Goal: Task Accomplishment & Management: Manage account settings

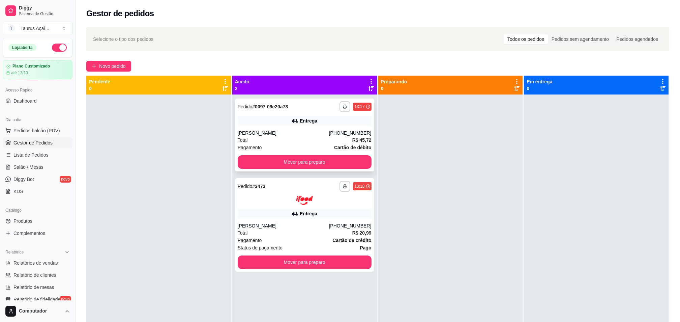
click at [273, 125] on div "**********" at bounding box center [304, 134] width 139 height 73
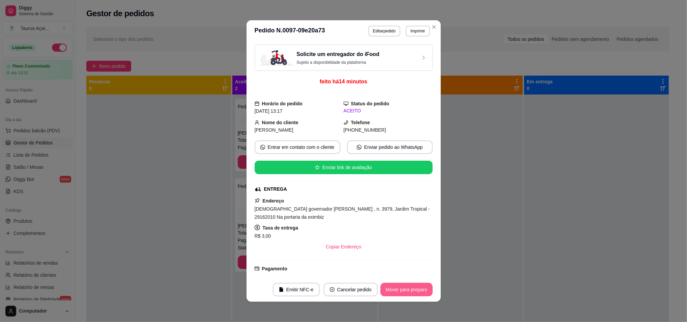
click at [418, 289] on button "Mover para preparo" at bounding box center [406, 289] width 52 height 13
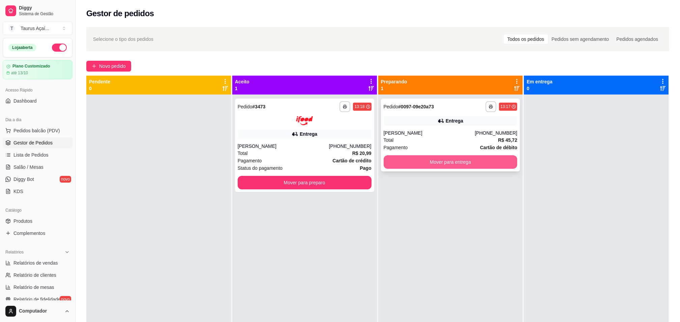
click at [429, 159] on button "Mover para entrega" at bounding box center [451, 161] width 134 height 13
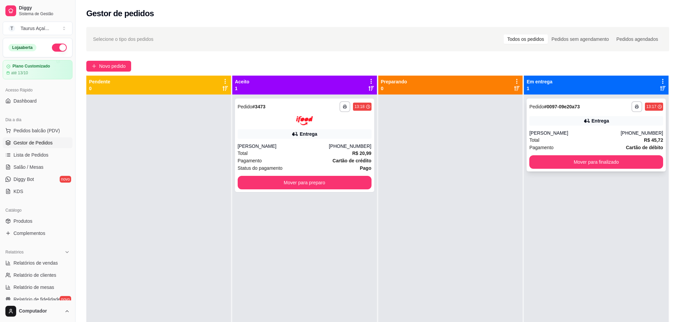
click at [579, 138] on div "Total R$ 45,72" at bounding box center [596, 139] width 134 height 7
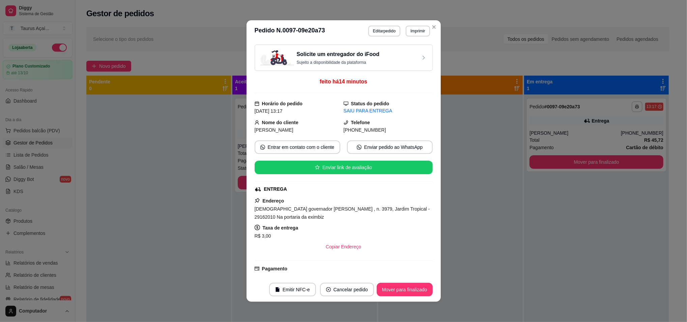
click at [289, 294] on button "Emitir NFC-e" at bounding box center [292, 289] width 47 height 13
click at [418, 32] on button "Imprimir" at bounding box center [418, 31] width 24 height 11
click at [407, 52] on button "IMPRESSORA" at bounding box center [402, 55] width 47 height 10
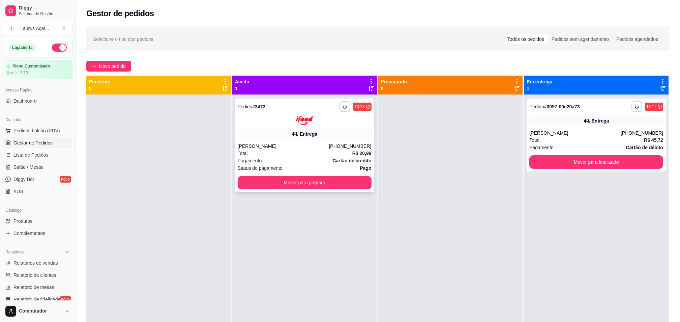
click at [266, 130] on div "Entrega" at bounding box center [305, 133] width 134 height 9
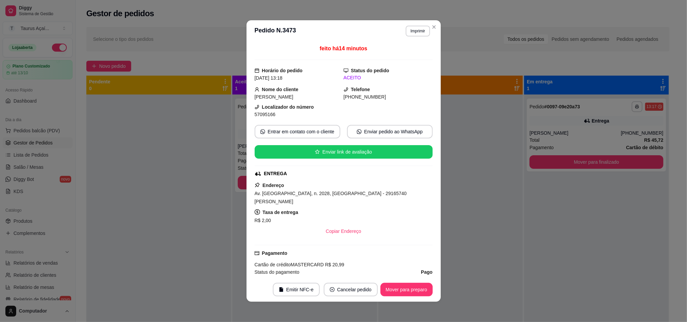
click at [408, 30] on button "Imprimir" at bounding box center [418, 31] width 24 height 11
click at [398, 60] on button "IMPRESSORA" at bounding box center [402, 55] width 49 height 11
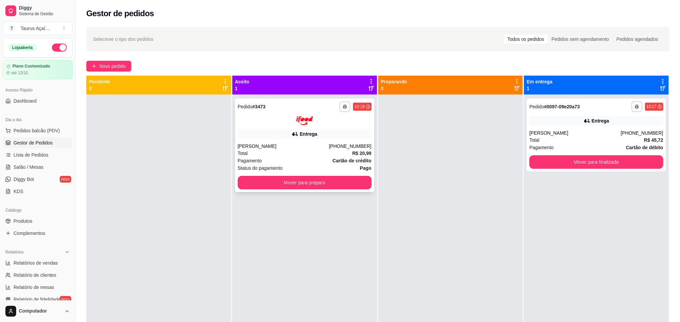
click at [267, 166] on span "Status do pagamento" at bounding box center [260, 167] width 45 height 7
